Goal: Find specific page/section: Find specific page/section

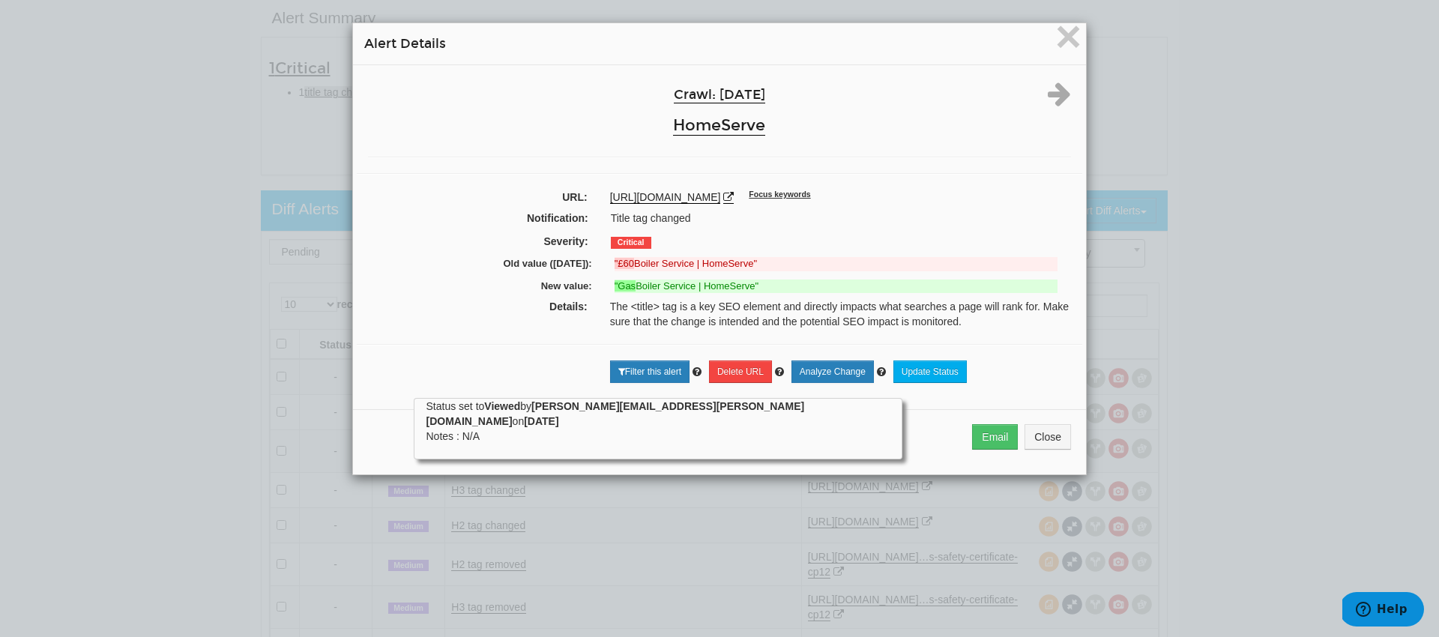
scroll to position [60, 0]
drag, startPoint x: 882, startPoint y: 198, endPoint x: 598, endPoint y: 199, distance: 284.0
click at [599, 199] on div "https://www.homeserve.co.uk/insurance/gas-boiler-service Focus keywords" at bounding box center [840, 197] width 483 height 15
copy link "https://www.homeserve.co.uk/insurance/gas-boiler-service"
drag, startPoint x: 772, startPoint y: 291, endPoint x: 467, endPoint y: 262, distance: 306.3
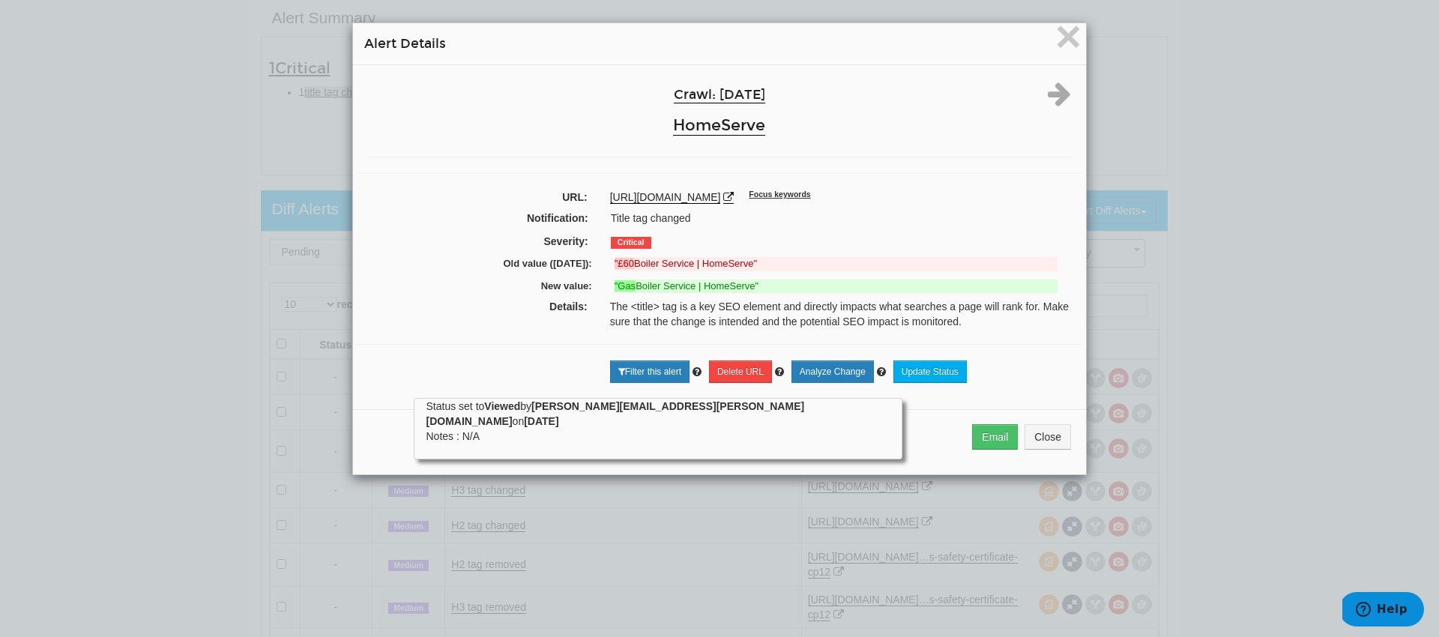
click at [467, 262] on div "Crawl: 09/04/2025 HomeServe URL: https://www.homeserve.co.uk/insurance/gas-boil…" at bounding box center [719, 231] width 733 height 333
copy div "Old value (09/02/2025): "£60 Boiler Service | HomeServe" New value: "Gas Boiler…"
drag, startPoint x: 692, startPoint y: 223, endPoint x: 586, endPoint y: 220, distance: 106.4
click at [586, 220] on div "Notification: Title tag changed" at bounding box center [719, 219] width 725 height 23
copy div "Title tag changed"
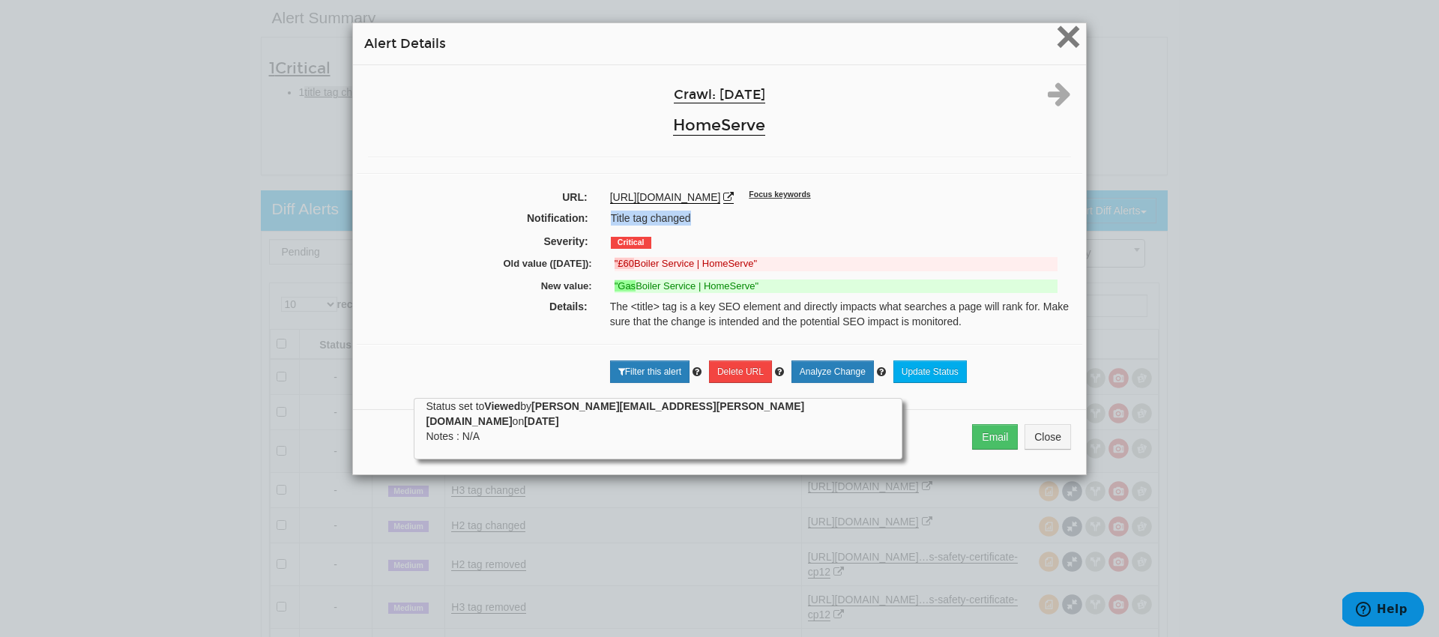
click at [1056, 39] on span "×" at bounding box center [1068, 36] width 26 height 50
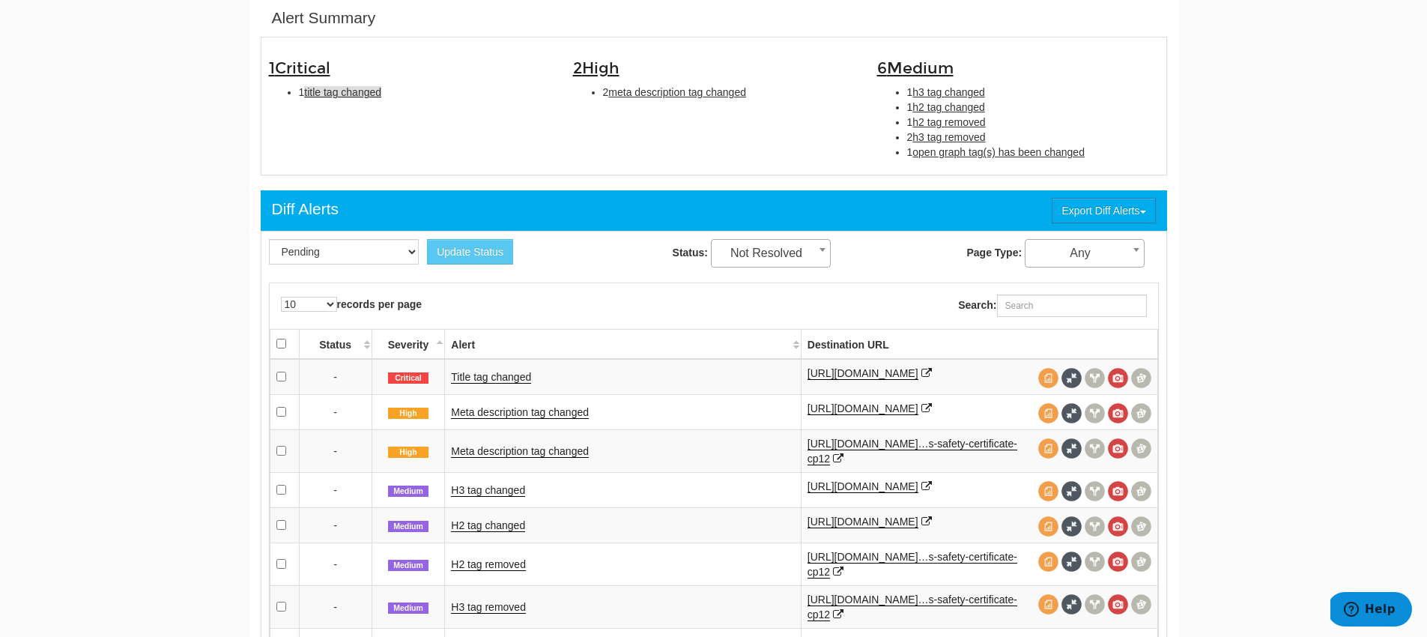
drag, startPoint x: 742, startPoint y: 99, endPoint x: 595, endPoint y: 97, distance: 146.9
click at [595, 97] on ul "2 meta description tag changed" at bounding box center [714, 92] width 282 height 15
copy li "2 meta description tag changed"
click at [683, 94] on span "meta description tag changed" at bounding box center [677, 92] width 138 height 12
type input "meta description tag changed"
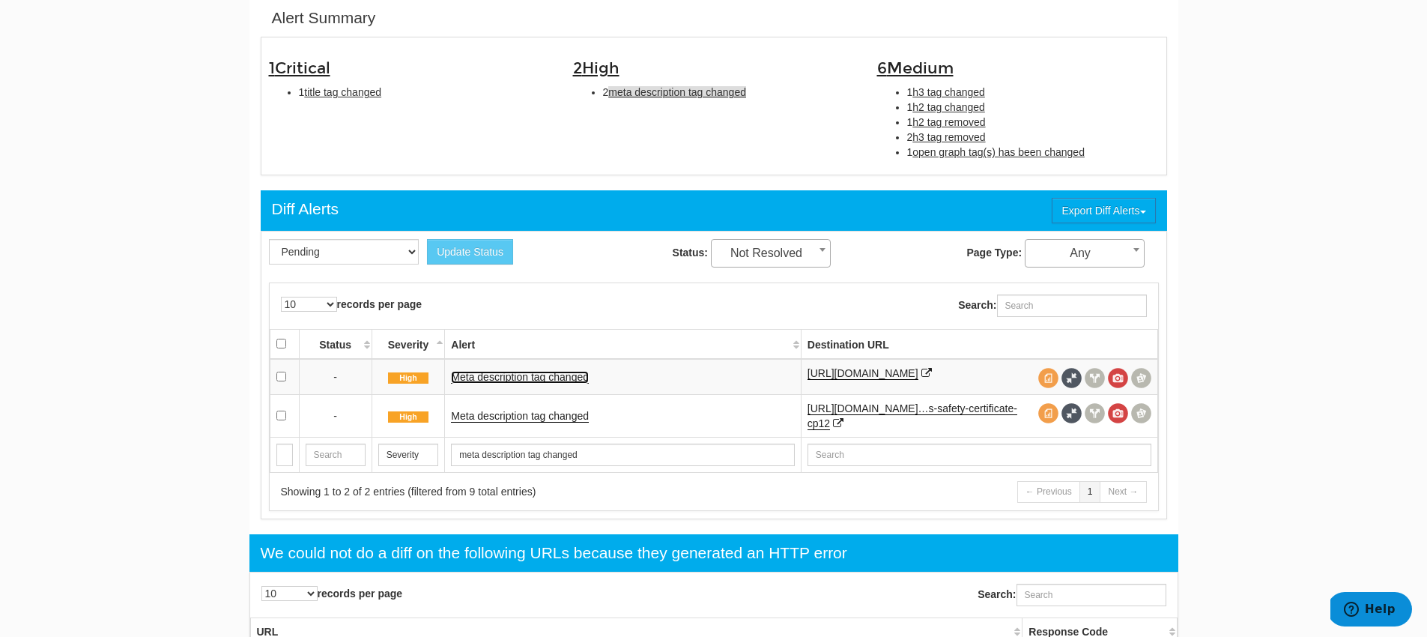
click at [495, 380] on link "Meta description tag changed" at bounding box center [520, 377] width 138 height 13
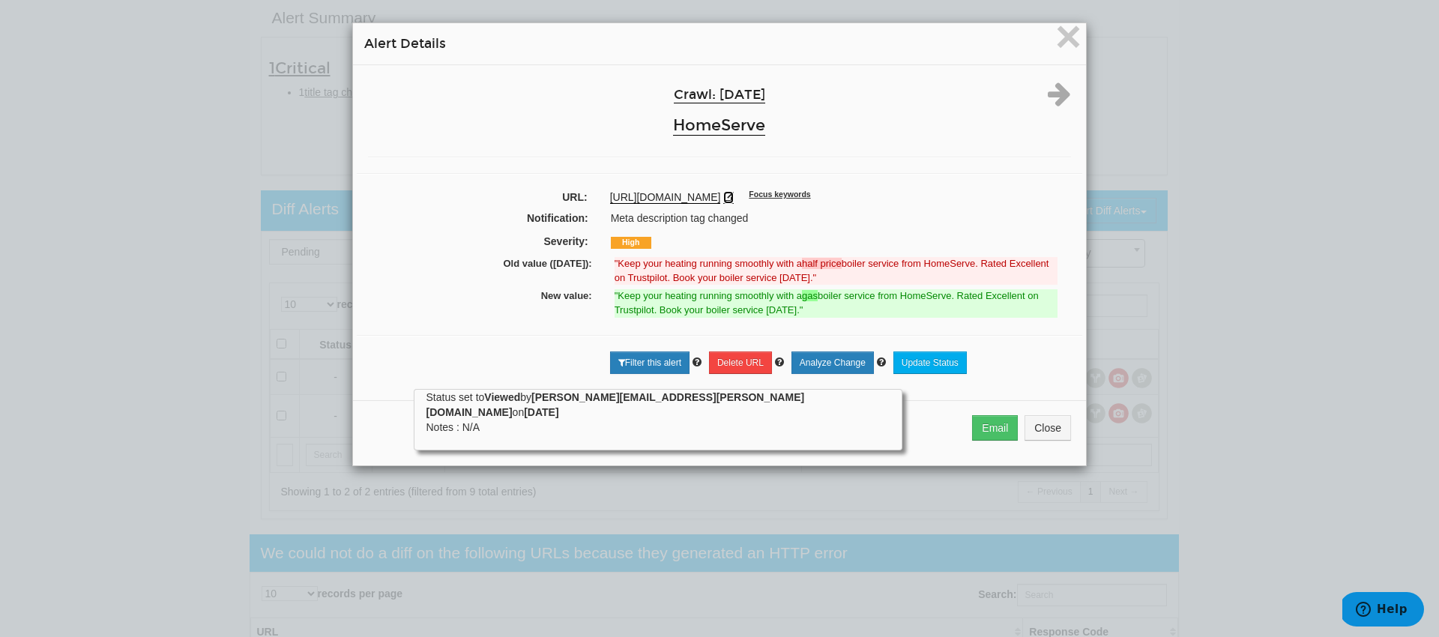
drag, startPoint x: 883, startPoint y: 200, endPoint x: 865, endPoint y: 218, distance: 25.4
click at [830, 211] on div "Crawl: 09/04/2025 HomeServe URL: https://www.homeserve.co.uk/insurance/gas-boil…" at bounding box center [719, 227] width 733 height 324
drag, startPoint x: 881, startPoint y: 200, endPoint x: 596, endPoint y: 202, distance: 284.7
click at [599, 202] on div "https://www.homeserve.co.uk/insurance/gas-boiler-service Focus keywords" at bounding box center [840, 197] width 483 height 15
copy link "https://www.homeserve.co.uk/insurance/gas-boiler-service"
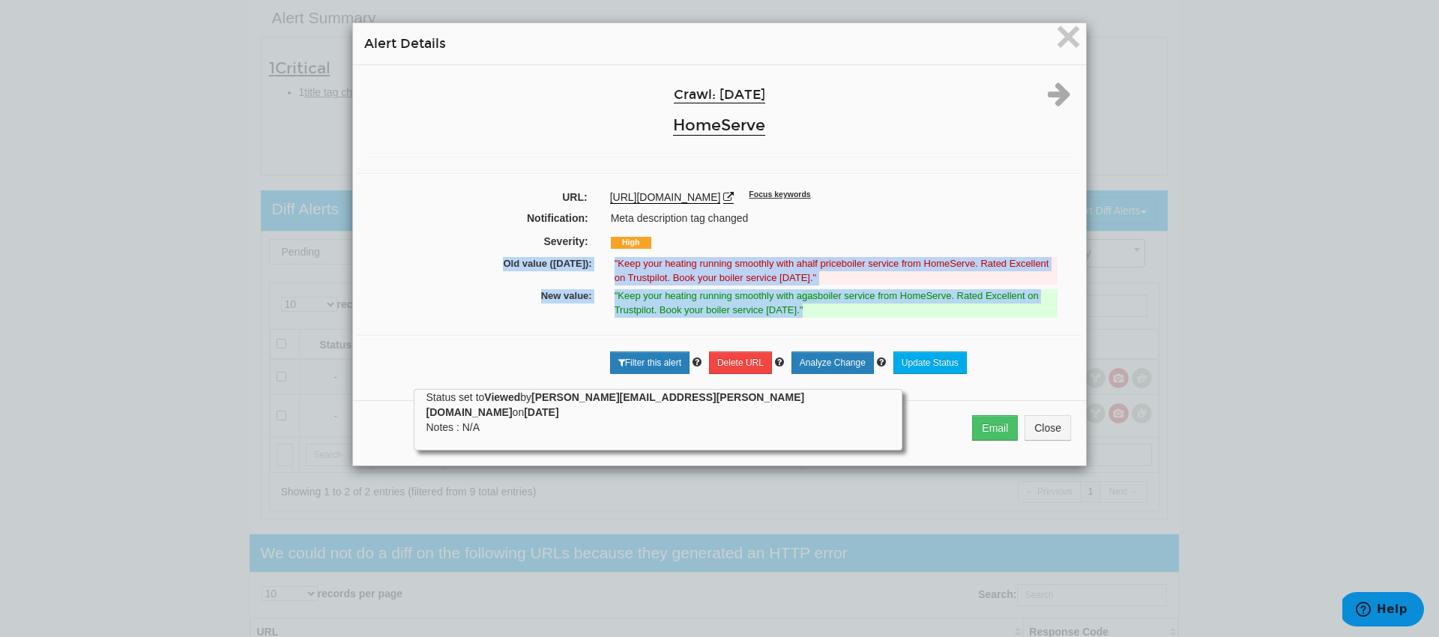
drag, startPoint x: 798, startPoint y: 316, endPoint x: 467, endPoint y: 261, distance: 335.8
click at [467, 261] on div "Crawl: 09/04/2025 HomeServe URL: https://www.homeserve.co.uk/insurance/gas-boil…" at bounding box center [719, 227] width 733 height 324
copy div "Old value (09/02/2025): "Keep your heating running smoothly with a half price b…"
click at [1048, 81] on icon at bounding box center [1059, 93] width 23 height 27
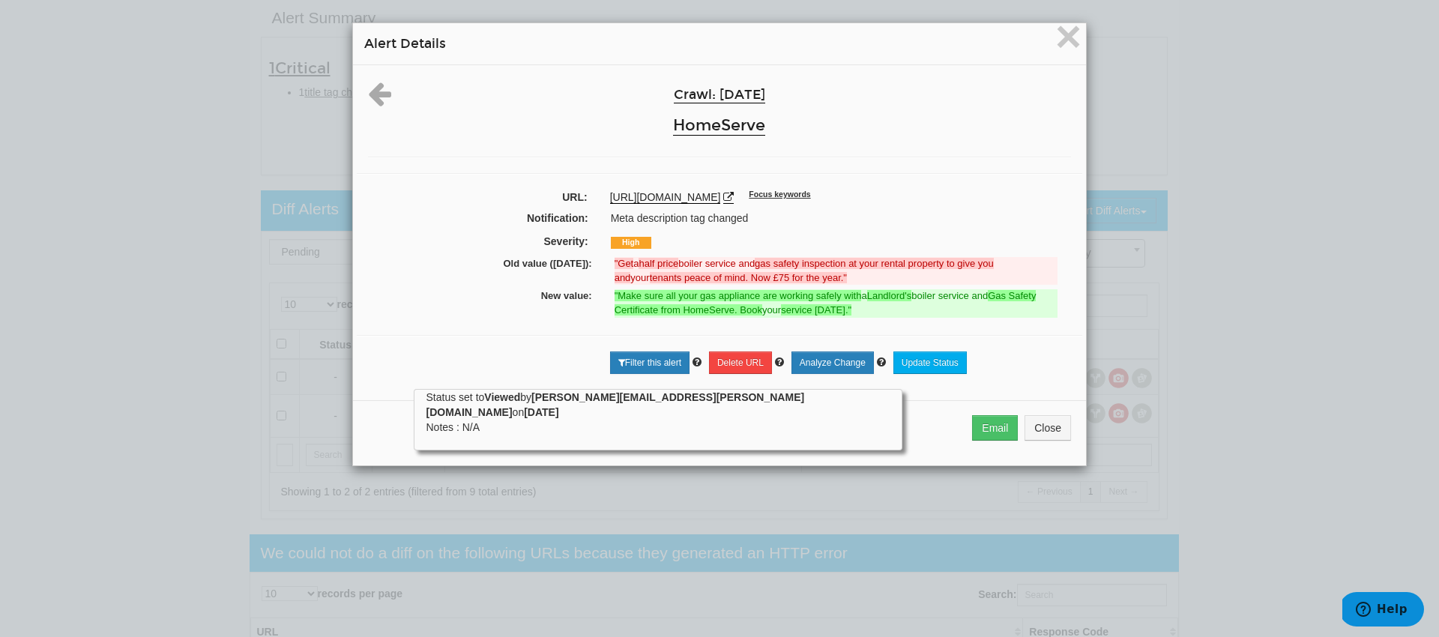
drag, startPoint x: 627, startPoint y: 214, endPoint x: 600, endPoint y: 200, distance: 30.5
click at [600, 200] on div "https://www.homeserve.co.uk/insurance/landlords-gas-boiler-service-and-gas-safe…" at bounding box center [840, 197] width 483 height 15
copy link "https://www.homeserve.co.uk/insurance/landlords-gas-boiler-service-and-gas-safe…"
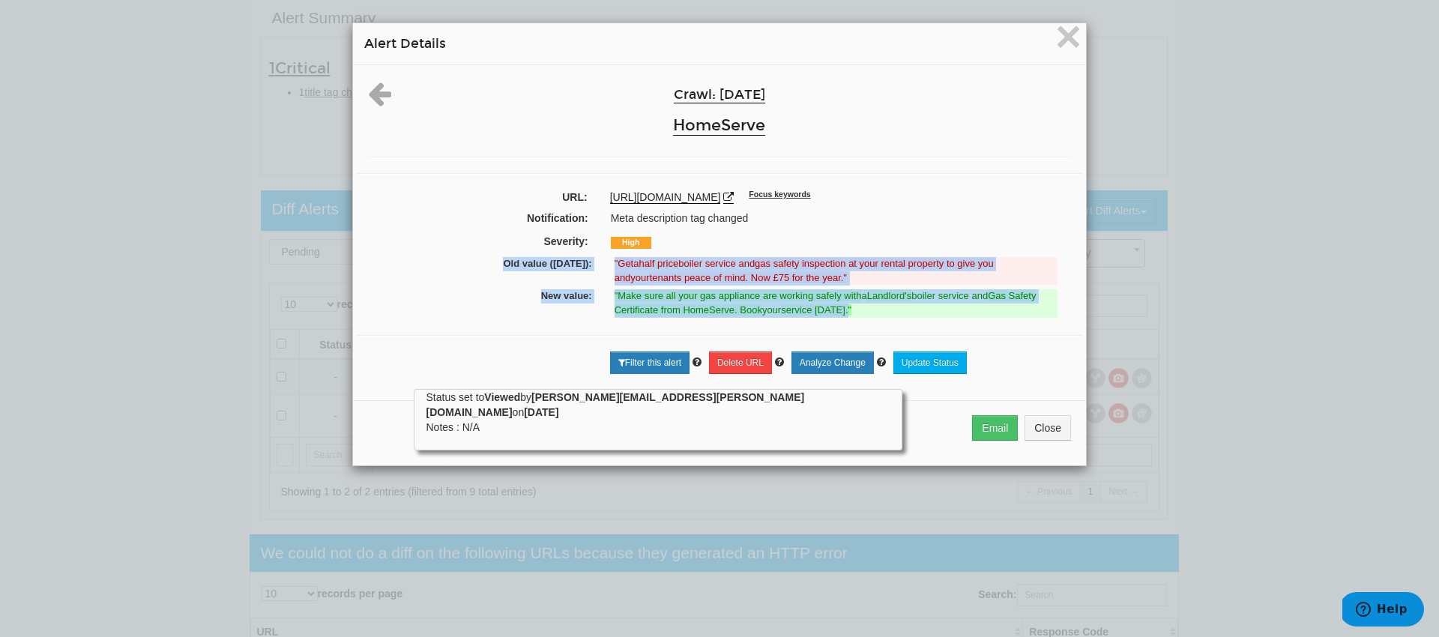
drag, startPoint x: 856, startPoint y: 328, endPoint x: 465, endPoint y: 276, distance: 394.5
click at [465, 276] on div "Crawl: 09/04/2025 HomeServe URL: https://www.homeserve.co.uk/insurance/landlord…" at bounding box center [719, 227] width 733 height 324
copy div "Old value (09/02/2025): "Get a half price boiler service and gas safety inspect…"
click at [1055, 46] on span "×" at bounding box center [1068, 36] width 26 height 50
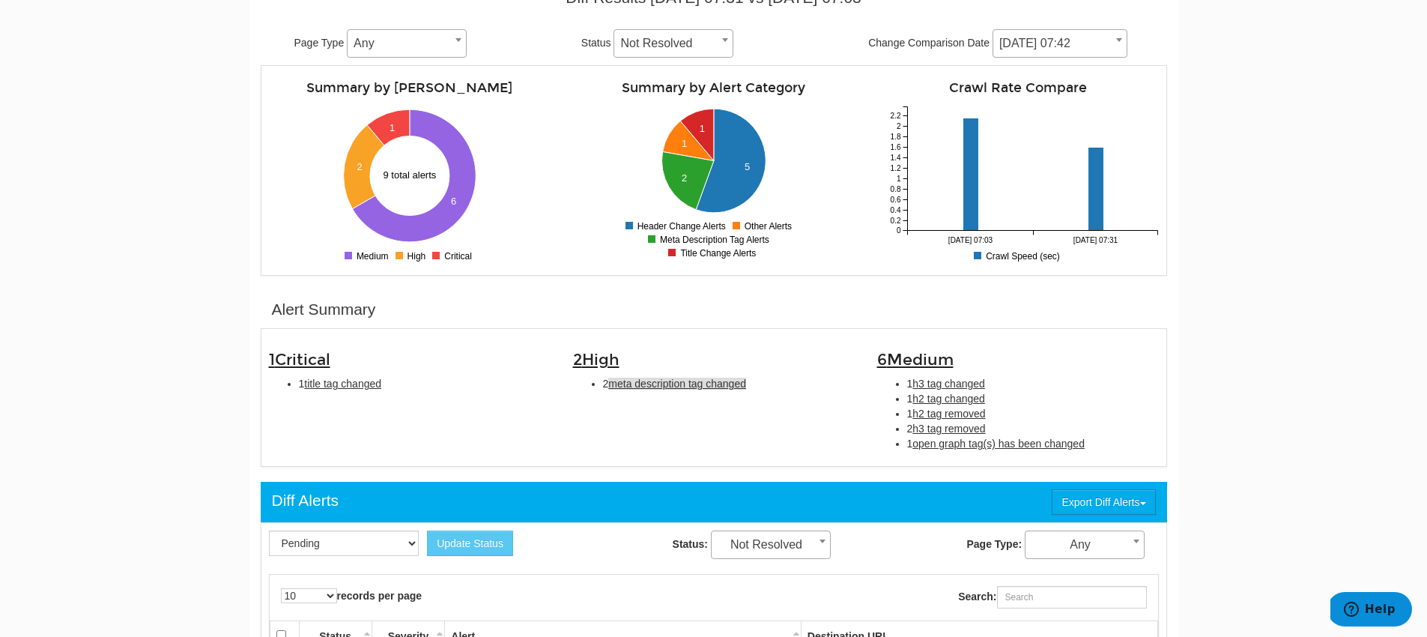
scroll to position [0, 0]
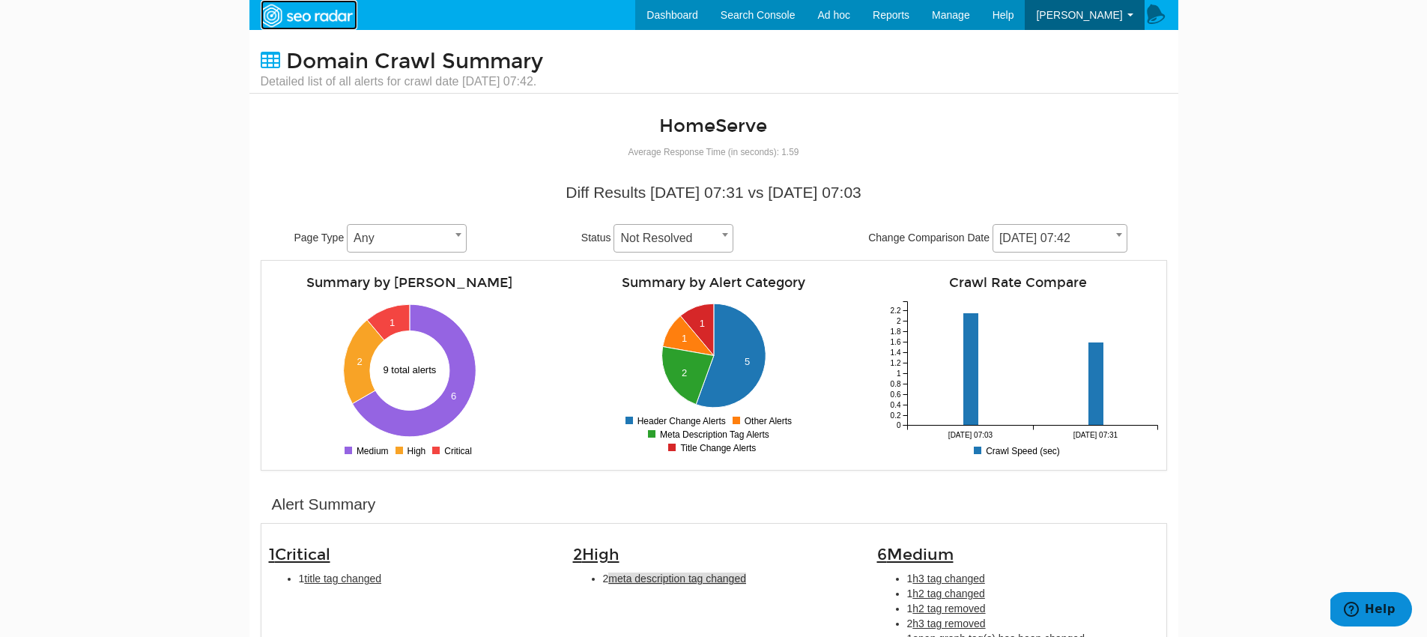
click at [278, 15] on img at bounding box center [306, 15] width 103 height 27
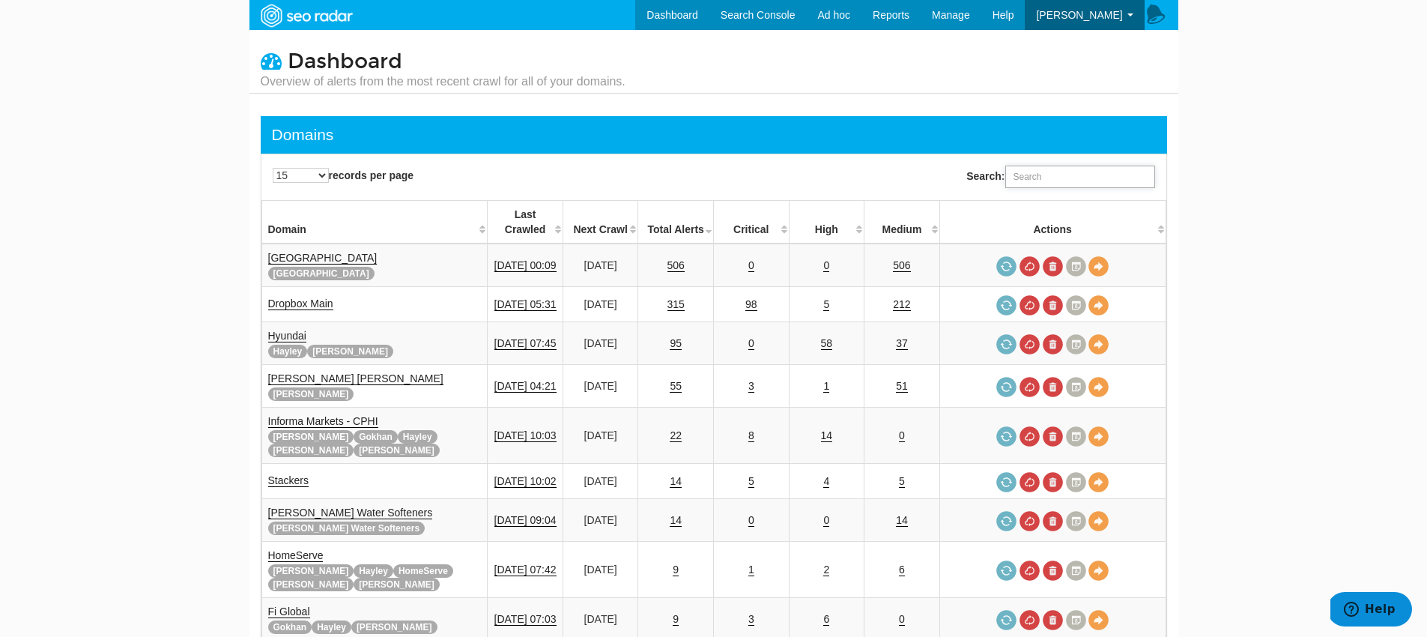
click at [1027, 175] on input "Search:" at bounding box center [1081, 177] width 150 height 22
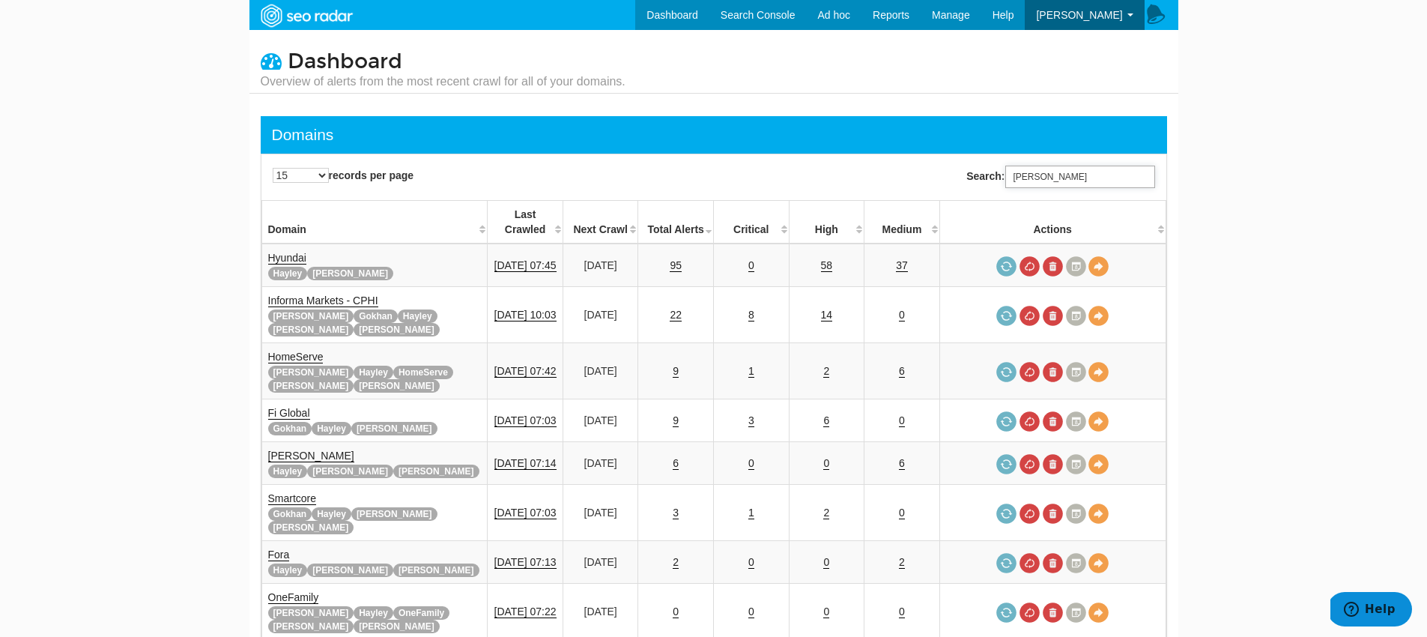
click at [1027, 173] on input "tara" at bounding box center [1081, 177] width 150 height 22
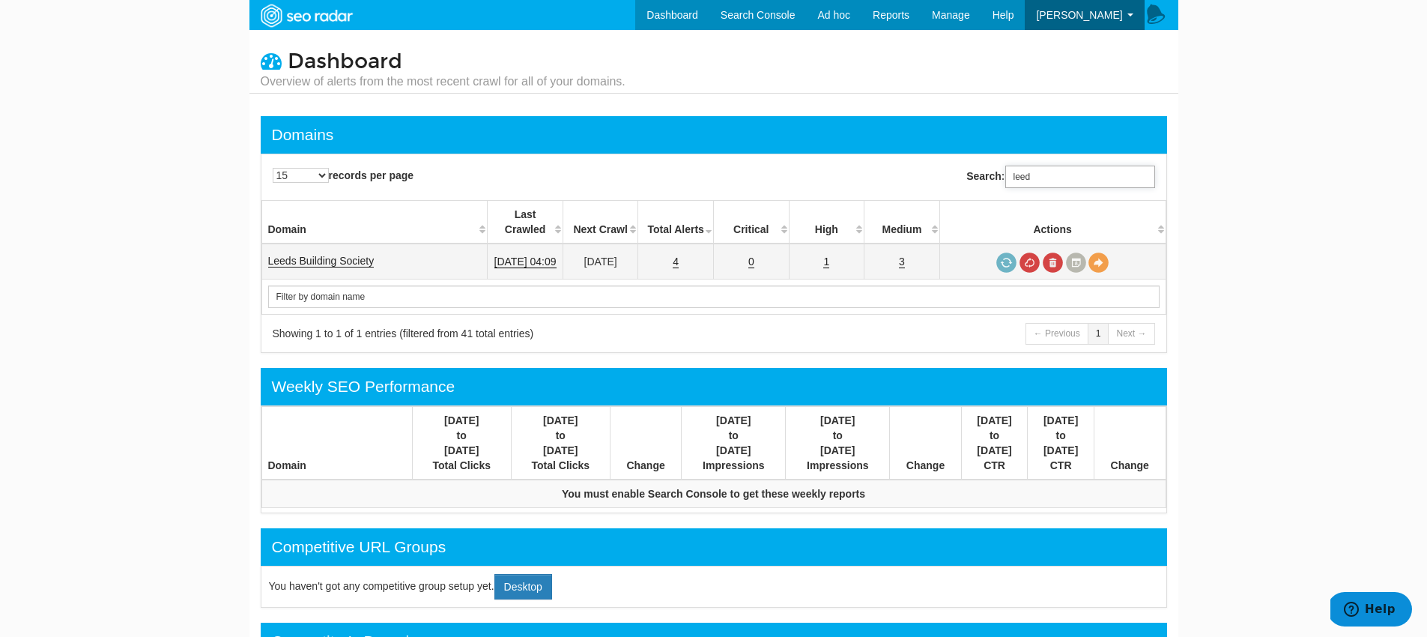
type input "leed"
click at [341, 255] on link "Leeds Building Society" at bounding box center [321, 261] width 106 height 13
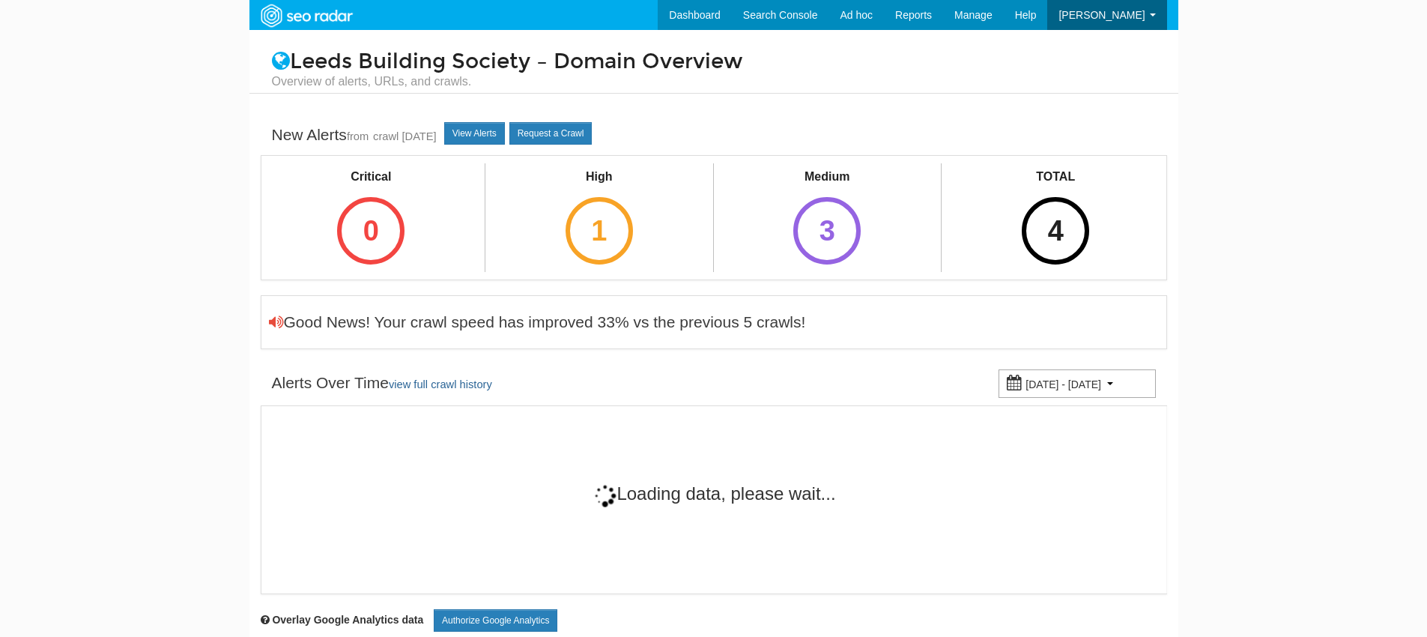
scroll to position [60, 0]
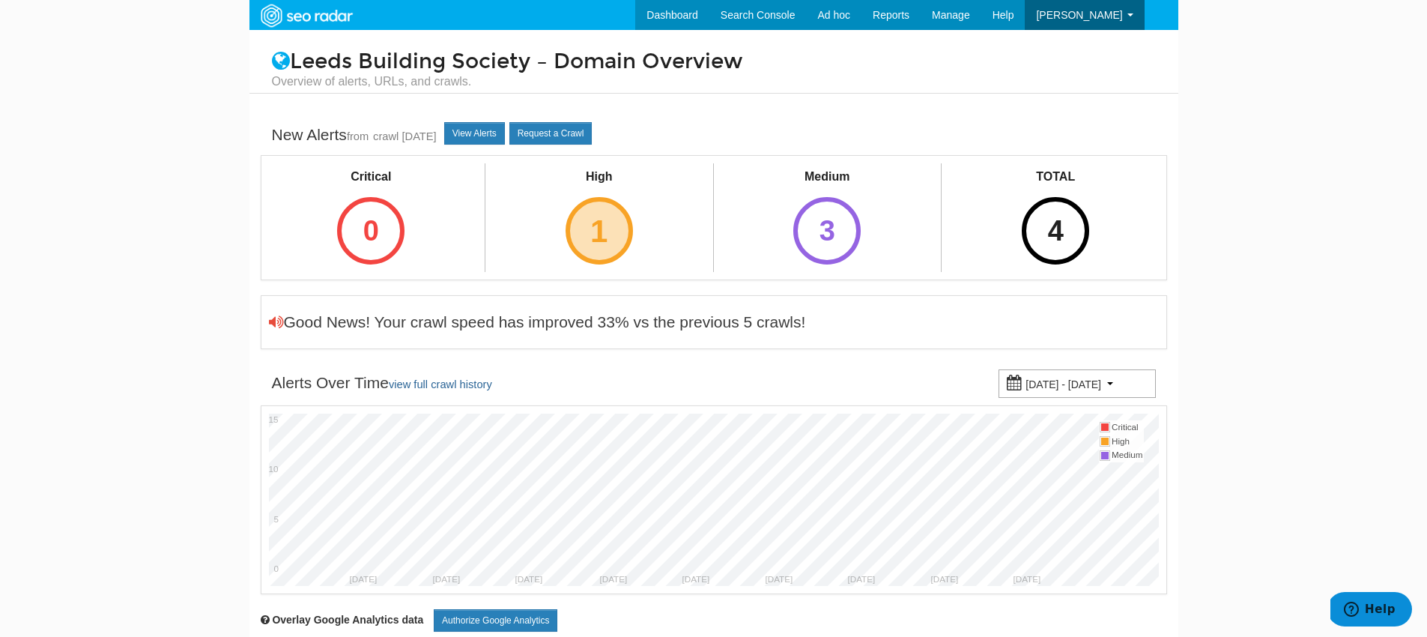
click at [588, 239] on div "1" at bounding box center [599, 230] width 67 height 67
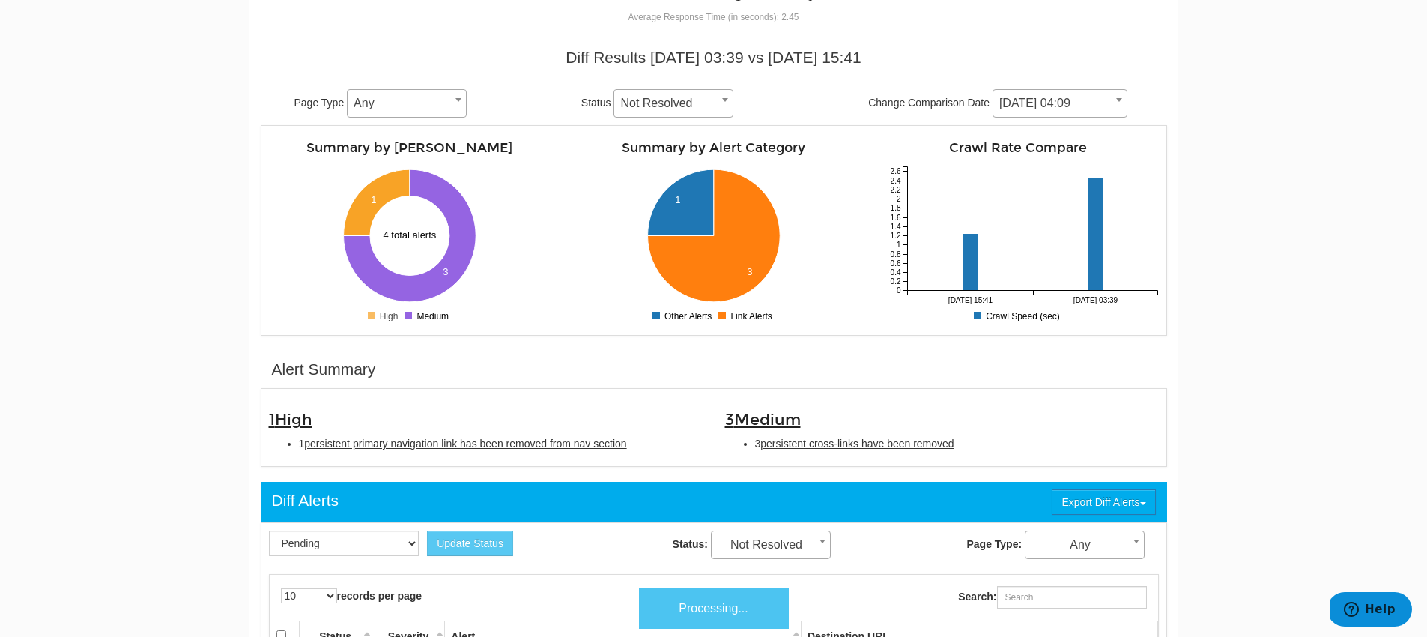
scroll to position [138, 0]
